Goal: Check status: Check status

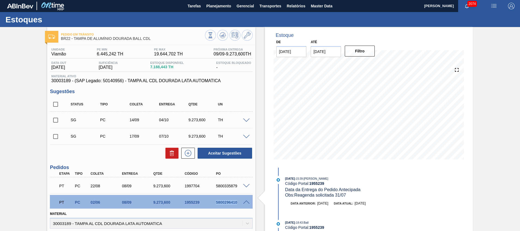
scroll to position [315, 0]
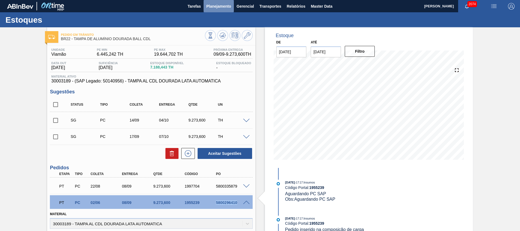
click at [218, 9] on span "Planejamento" at bounding box center [218, 6] width 25 height 7
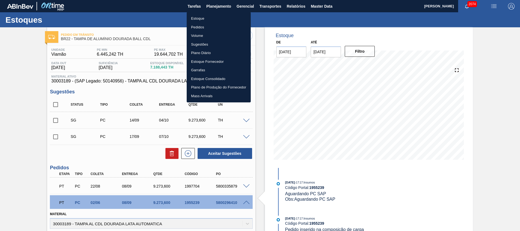
click at [213, 12] on ul "Estoque Pedidos Volume Sugestões Plano Diário Estoque Fornecedor Garrafas Estoq…" at bounding box center [219, 57] width 64 height 90
click at [212, 19] on li "Estoque" at bounding box center [219, 18] width 64 height 9
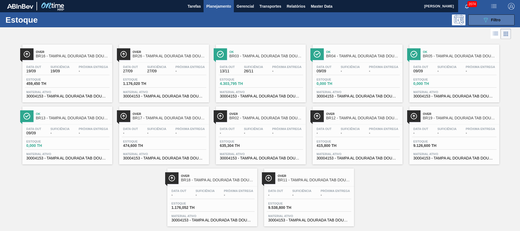
click at [472, 20] on button "089F7B8B-B2A5-4AFE-B5C0-19BA573D28AC Filtro" at bounding box center [492, 19] width 46 height 11
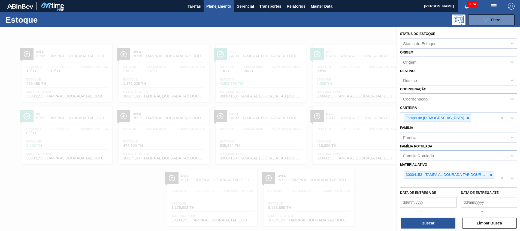
drag, startPoint x: 491, startPoint y: 175, endPoint x: 434, endPoint y: 90, distance: 102.2
click at [491, 174] on icon at bounding box center [492, 175] width 4 height 4
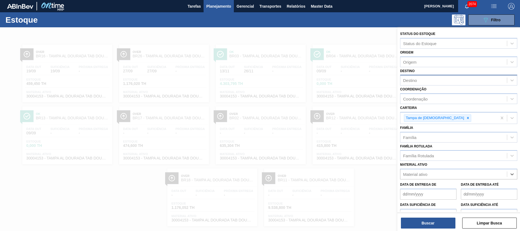
click at [426, 81] on div "Destino" at bounding box center [454, 80] width 107 height 8
type input "jacare"
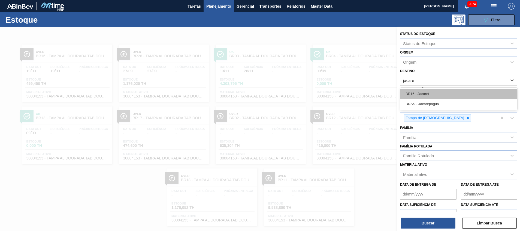
click at [430, 91] on div "BR16 - Jacareí" at bounding box center [458, 94] width 117 height 10
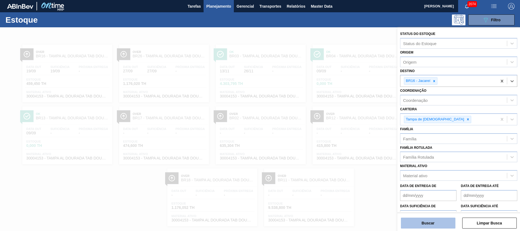
click at [404, 226] on button "Buscar" at bounding box center [428, 222] width 55 height 11
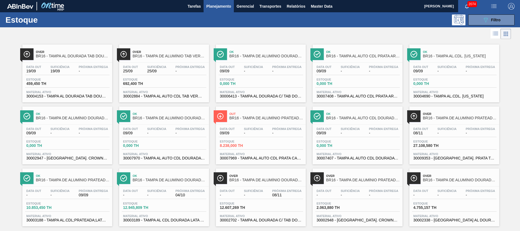
click at [263, 136] on div "Data out 09/09 Suficiência - Próxima Entrega -" at bounding box center [261, 132] width 85 height 10
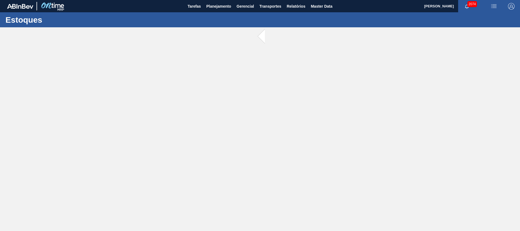
click at [263, 136] on main "Tarefas Planejamento Gerencial Transportes Relatórios Master Data [PERSON_NAME]…" at bounding box center [260, 115] width 520 height 231
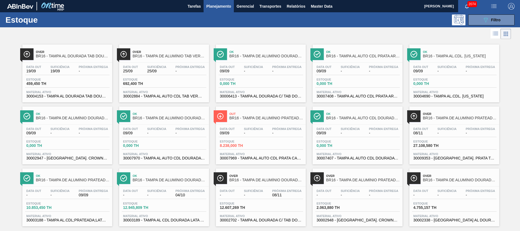
scroll to position [9, 0]
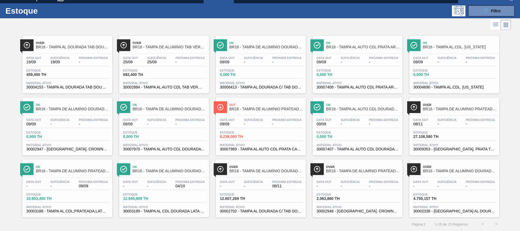
click at [91, 193] on div "Estoque 10.853,450 TH" at bounding box center [67, 198] width 85 height 10
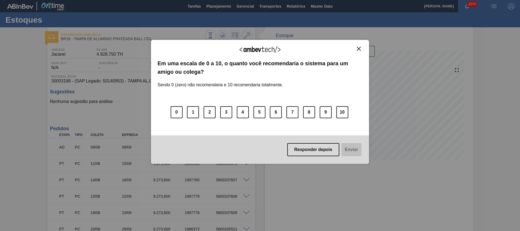
click at [360, 48] on img "Close" at bounding box center [359, 49] width 4 height 4
click at [360, 49] on img "Close" at bounding box center [359, 49] width 4 height 4
